Goal: Information Seeking & Learning: Learn about a topic

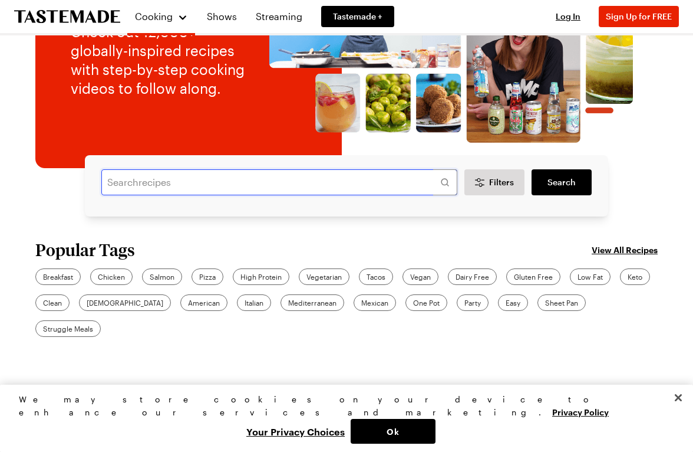
click at [217, 181] on input "text" at bounding box center [279, 182] width 356 height 26
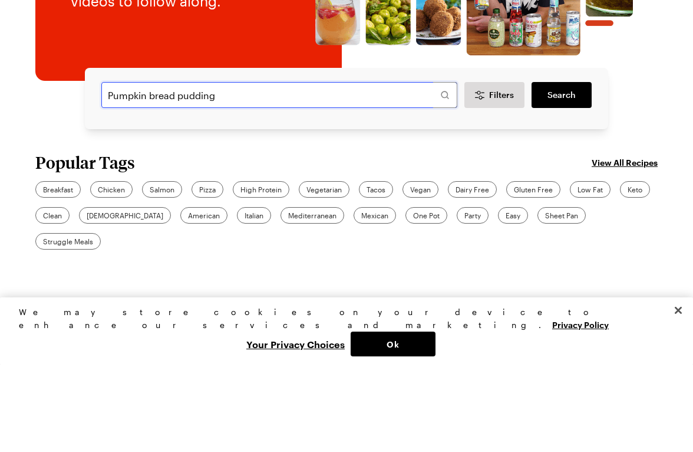
type input "Pumpkin bread pudding"
click at [561, 169] on link "Search" at bounding box center [562, 182] width 60 height 26
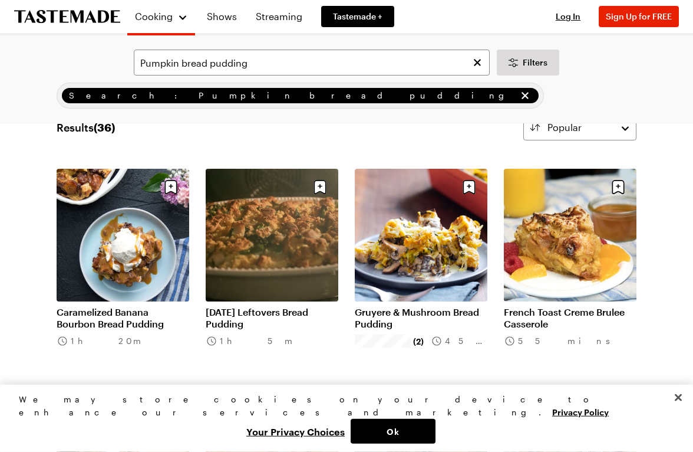
scroll to position [39, 0]
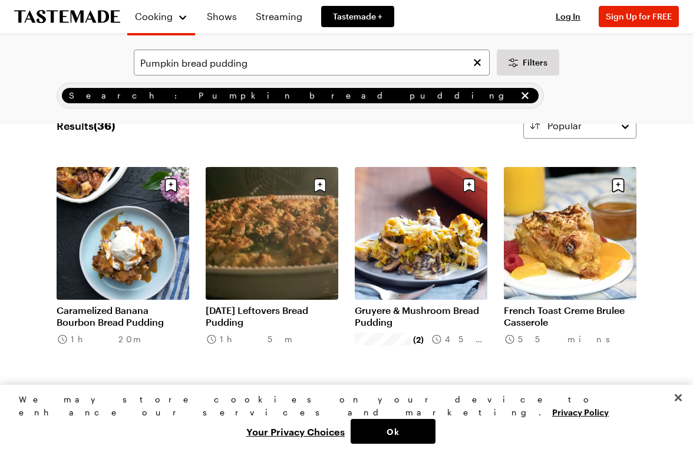
click at [136, 312] on link "Caramelized Banana Bourbon Bread Pudding" at bounding box center [123, 316] width 133 height 24
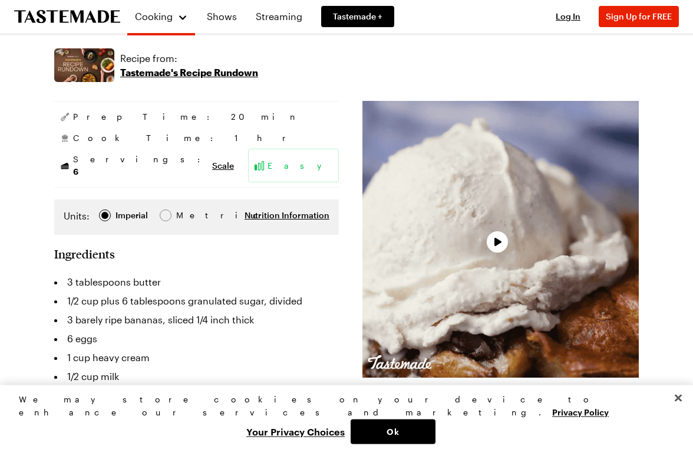
scroll to position [154, 0]
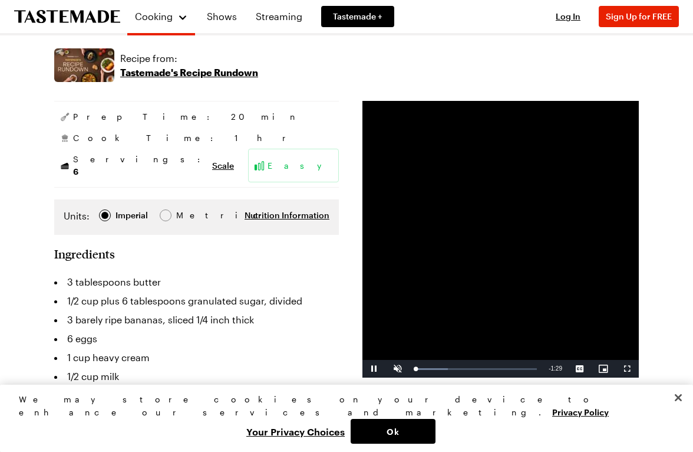
click at [212, 162] on span "Scale" at bounding box center [223, 166] width 22 height 12
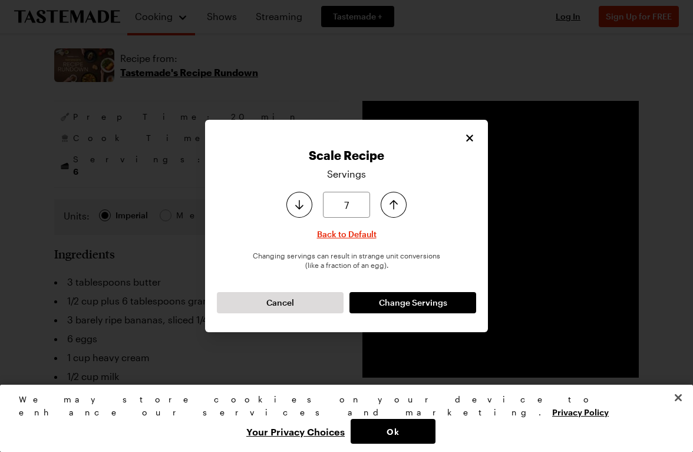
click at [394, 212] on icon "Increase serving size by one" at bounding box center [394, 205] width 14 height 14
click at [396, 212] on icon "Increase serving size by one" at bounding box center [394, 205] width 14 height 14
click at [398, 212] on icon "Increase serving size by one" at bounding box center [394, 205] width 14 height 14
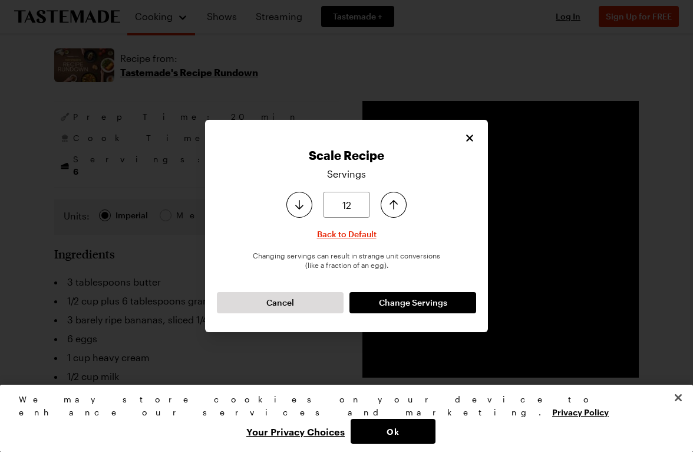
click at [393, 212] on icon "Increase serving size by one" at bounding box center [394, 205] width 14 height 14
click at [404, 218] on button "Increase serving size by one" at bounding box center [394, 205] width 26 height 26
click at [305, 212] on icon "Decrease serving size by one" at bounding box center [299, 205] width 14 height 14
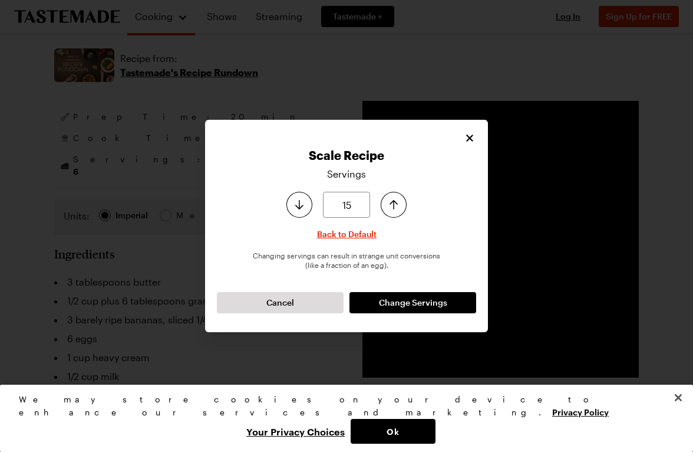
click at [396, 212] on icon "Increase serving size by one" at bounding box center [394, 205] width 14 height 14
type input "16"
click at [396, 212] on icon "Increase serving size by one" at bounding box center [394, 205] width 14 height 14
click at [410, 308] on span "Change Servings" at bounding box center [413, 303] width 68 height 12
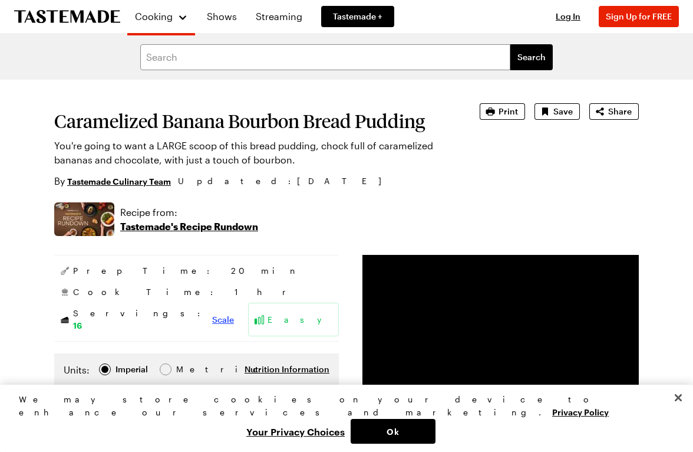
scroll to position [0, 0]
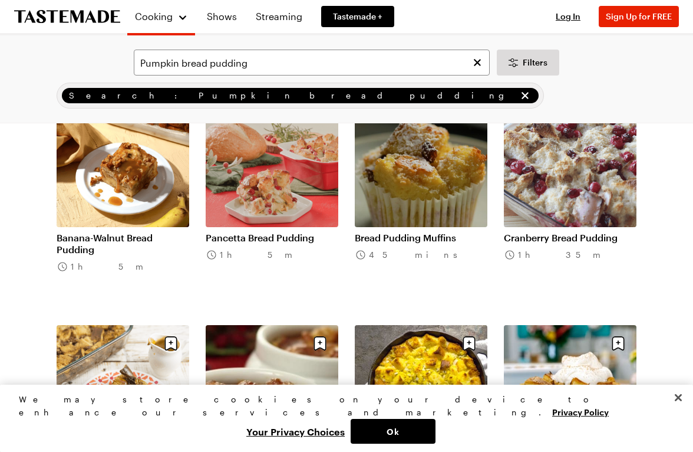
scroll to position [343, 0]
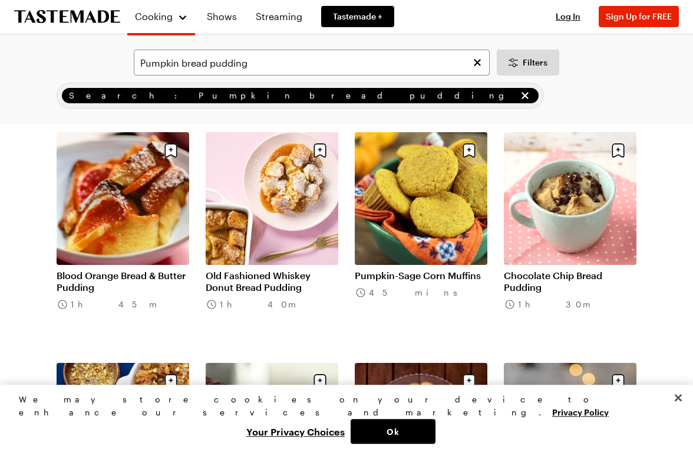
scroll to position [1423, 0]
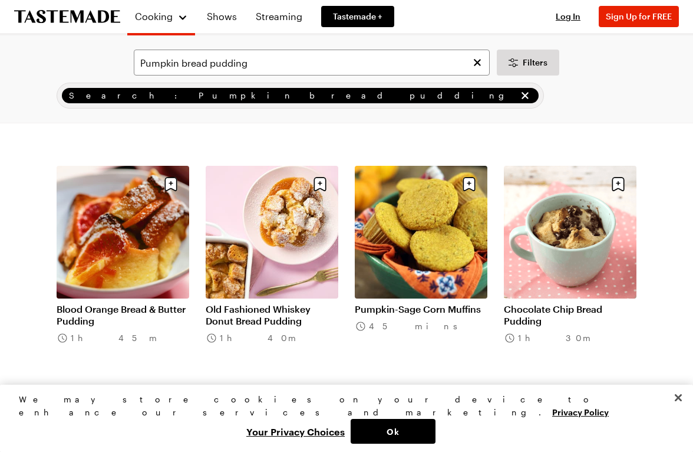
click at [229, 15] on link "Shows" at bounding box center [222, 16] width 44 height 33
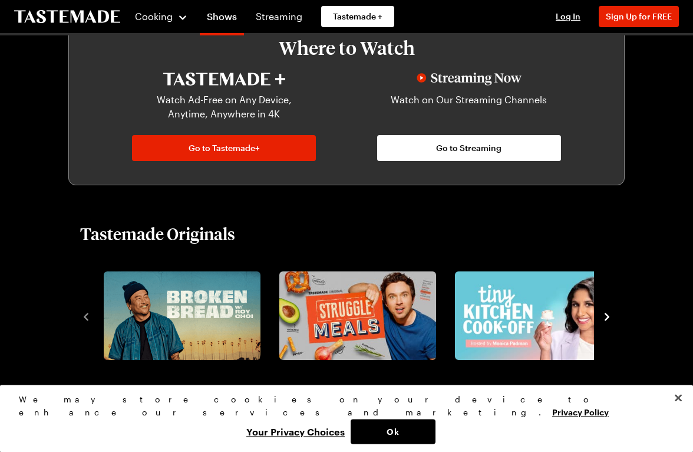
scroll to position [595, 0]
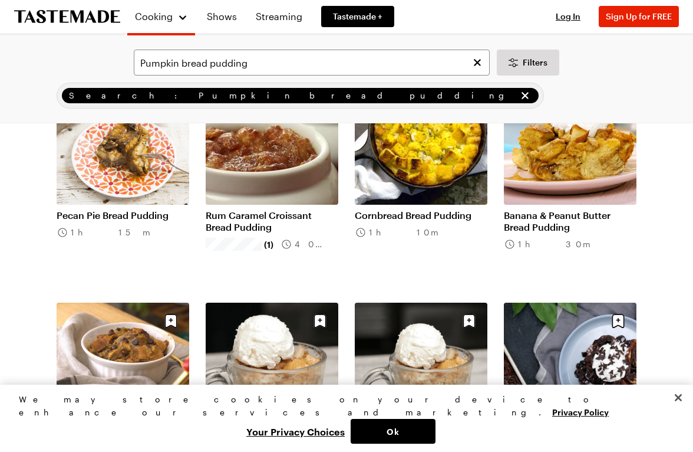
scroll to position [1423, 0]
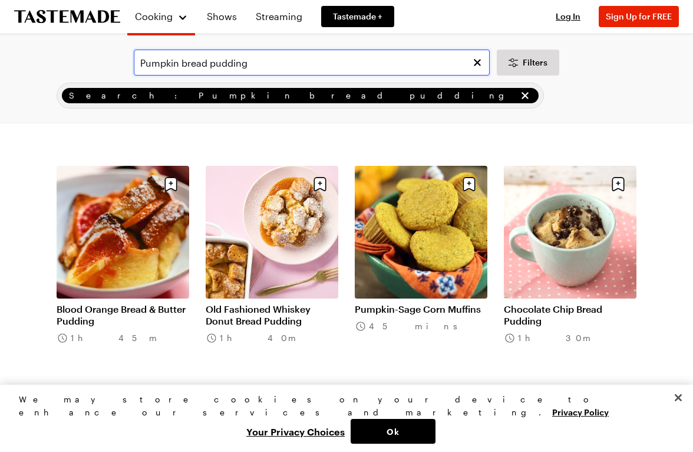
click at [269, 63] on input "Pumpkin bread pudding" at bounding box center [312, 63] width 356 height 26
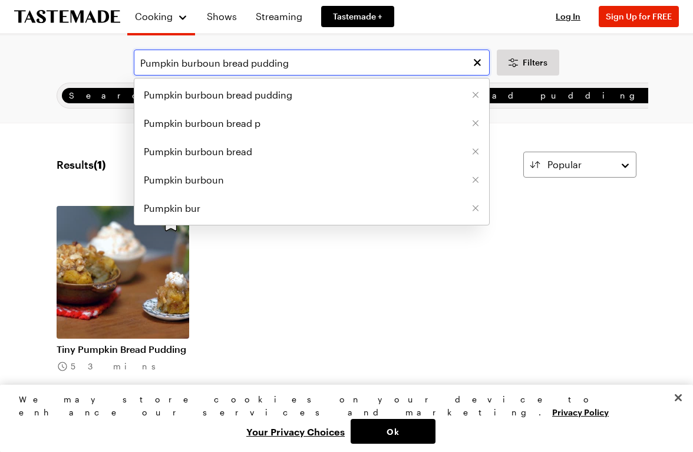
type input "Pumpkin burboun bread pudding"
click at [277, 95] on span "Pumpkin burboun bread pudding" at bounding box center [218, 95] width 149 height 14
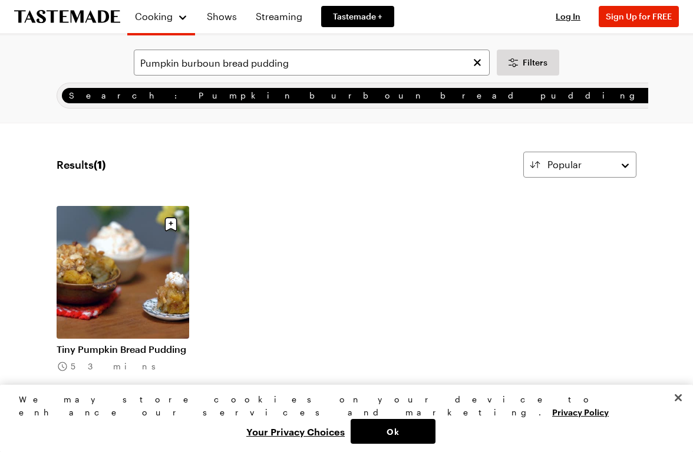
click at [138, 354] on link "Tiny Pumpkin Bread Pudding" at bounding box center [123, 349] width 133 height 12
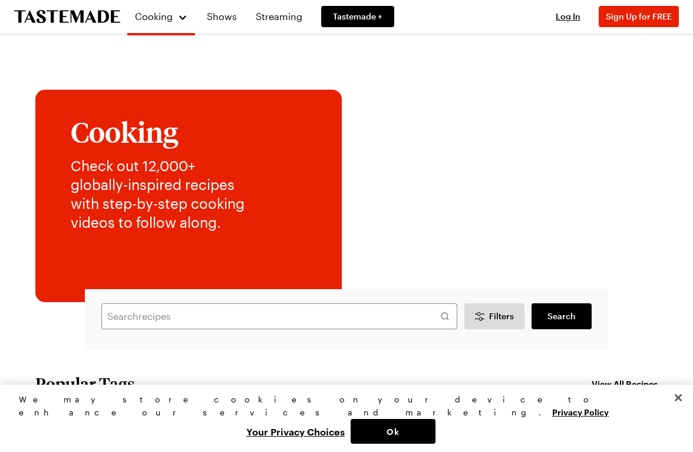
scroll to position [221, 0]
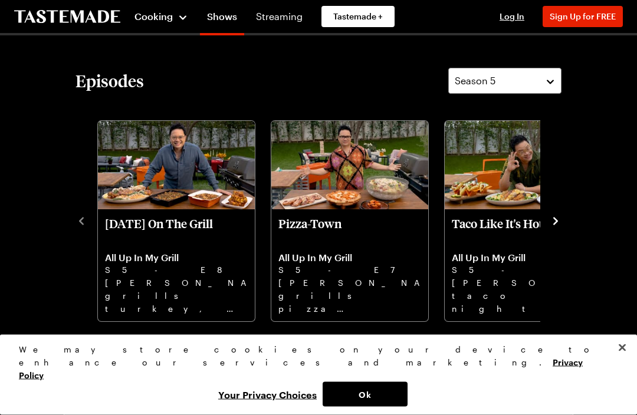
scroll to position [262, 0]
click at [179, 18] on div "Cooking" at bounding box center [161, 16] width 54 height 14
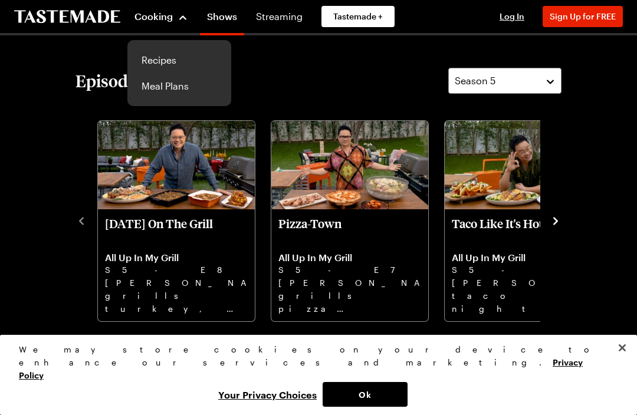
click at [179, 60] on link "Recipes" at bounding box center [179, 60] width 90 height 26
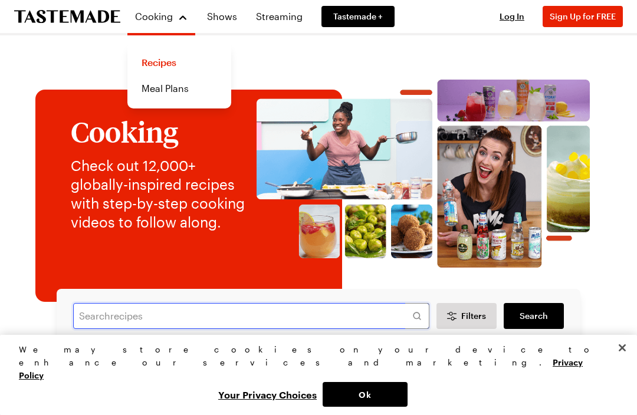
click at [186, 316] on input "text" at bounding box center [251, 316] width 356 height 26
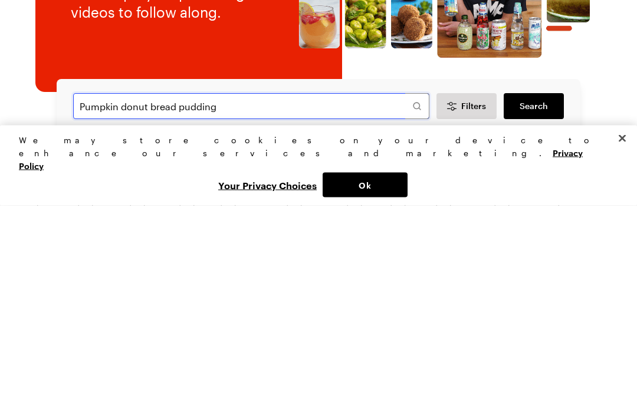
type input "Pumpkin donut bread pudding"
click at [540, 310] on span "Search" at bounding box center [533, 316] width 28 height 12
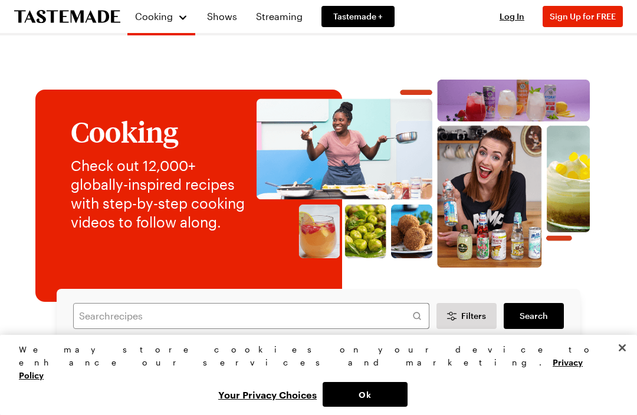
scroll to position [210, 0]
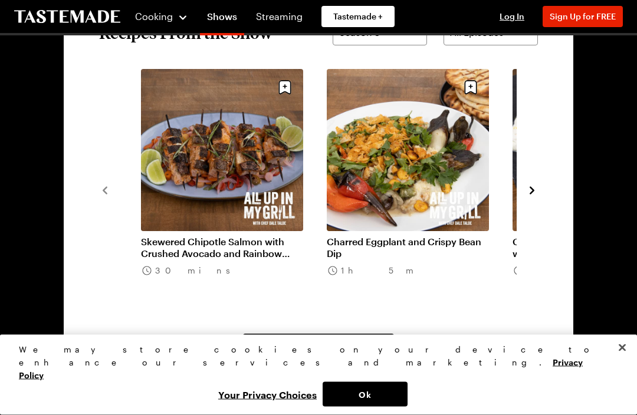
scroll to position [867, 0]
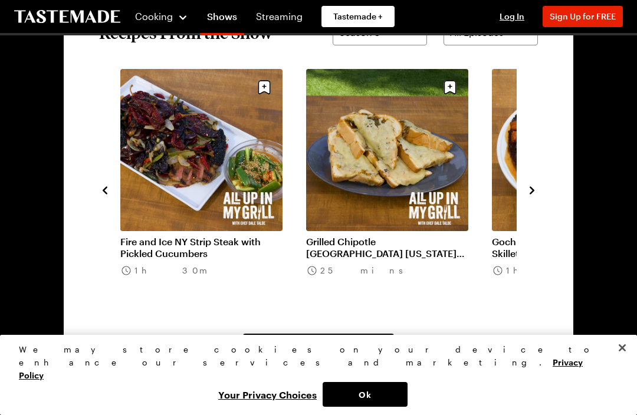
click at [342, 350] on span "View All Recipes From This Show" at bounding box center [319, 347] width 130 height 12
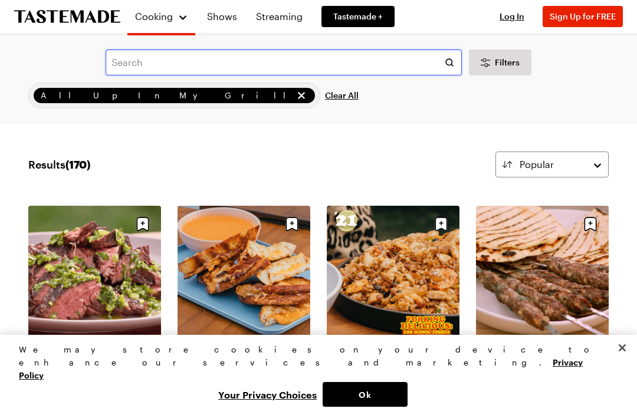
click at [215, 64] on input "text" at bounding box center [284, 63] width 356 height 26
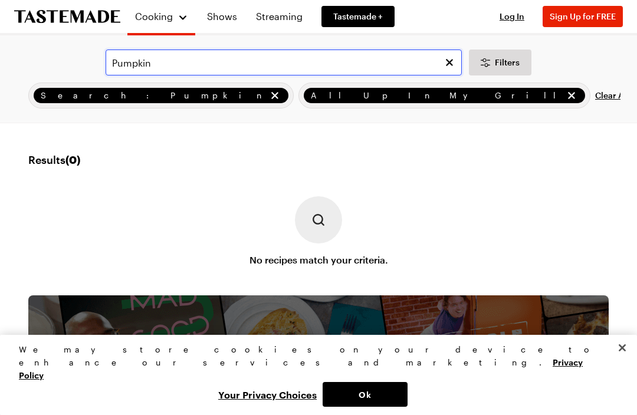
click at [189, 61] on input "Pumpkin" at bounding box center [284, 63] width 356 height 26
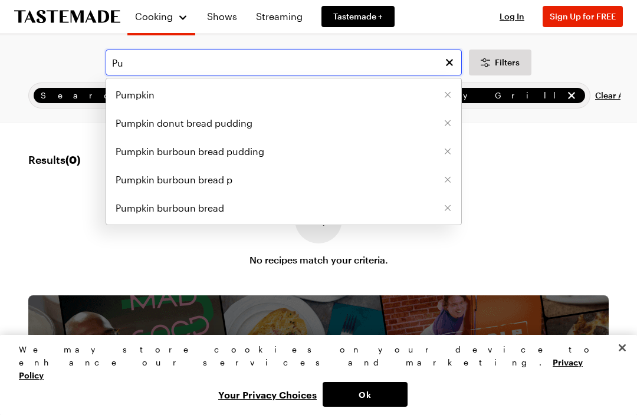
type input "P"
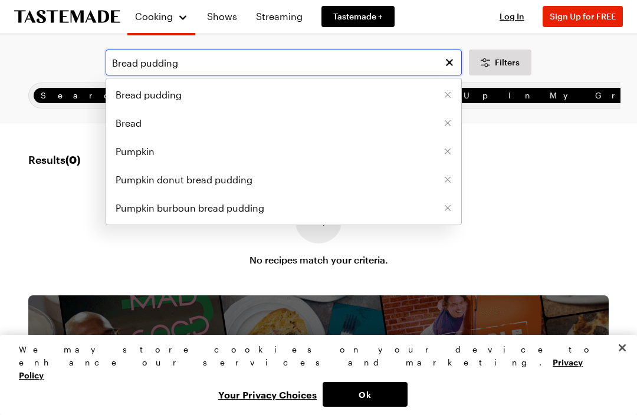
type input "Bread pudding"
